Goal: Task Accomplishment & Management: Manage account settings

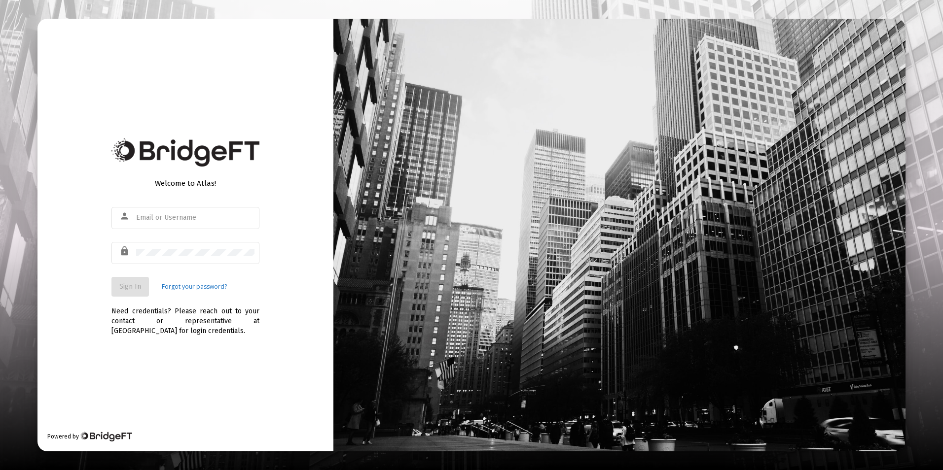
type input "[EMAIL_ADDRESS][DOMAIN_NAME]"
click at [302, 304] on div "Welcome to Atlas! person [EMAIL_ADDRESS][DOMAIN_NAME] lock Sign In Forgot your …" at bounding box center [185, 235] width 296 height 433
click at [128, 284] on span "Sign In" at bounding box center [130, 287] width 22 height 8
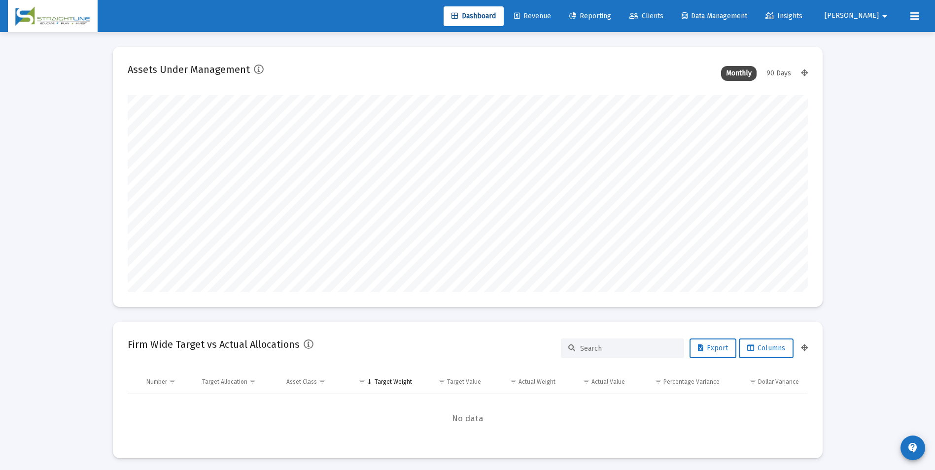
scroll to position [197, 366]
type input "[DATE]"
